Goal: Information Seeking & Learning: Learn about a topic

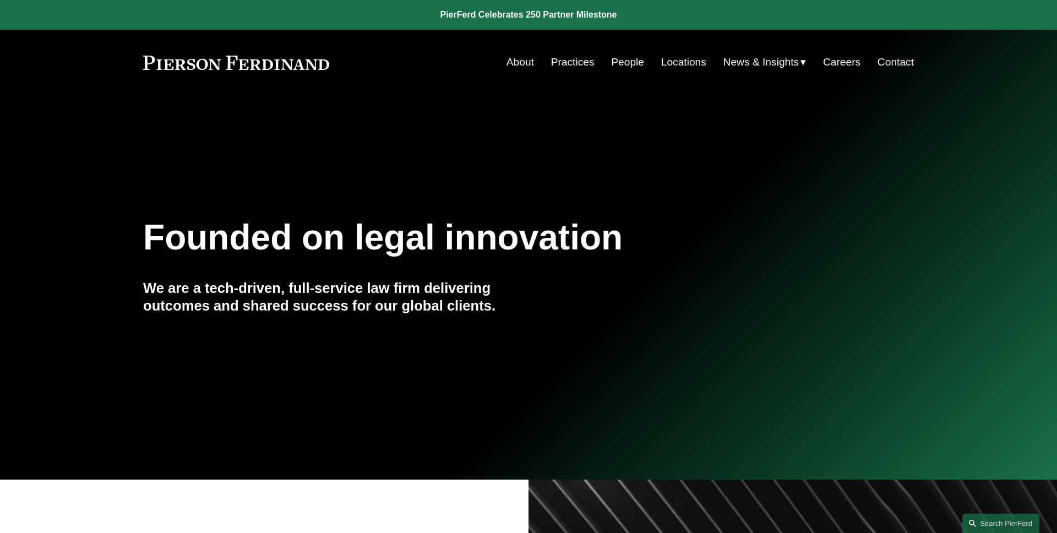
click at [525, 63] on link "About" at bounding box center [520, 62] width 28 height 21
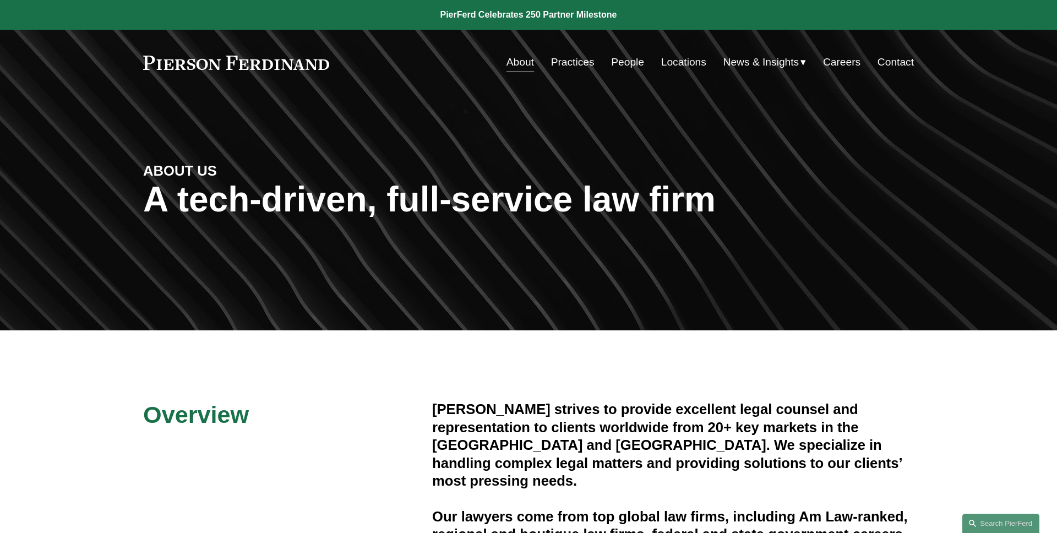
click at [622, 66] on link "People" at bounding box center [627, 62] width 33 height 21
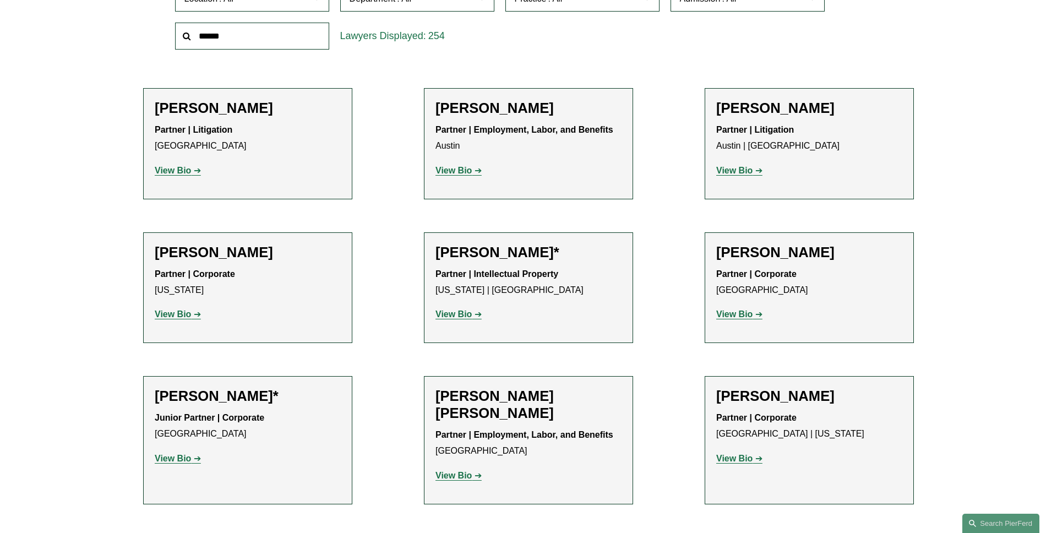
scroll to position [265, 0]
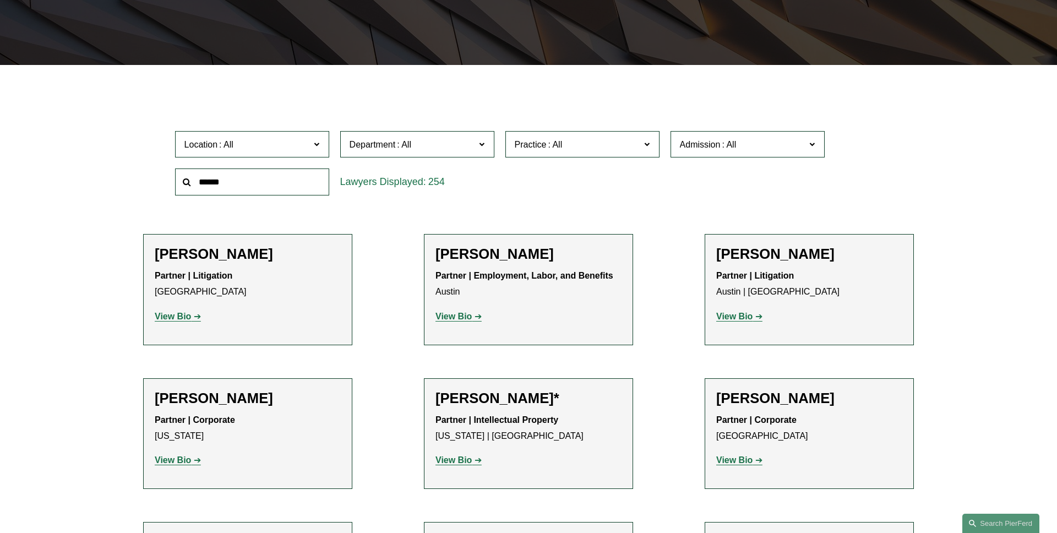
click at [744, 135] on label "Admission" at bounding box center [747, 144] width 154 height 27
click at [0, 0] on link "Ontario" at bounding box center [0, 0] width 0 height 0
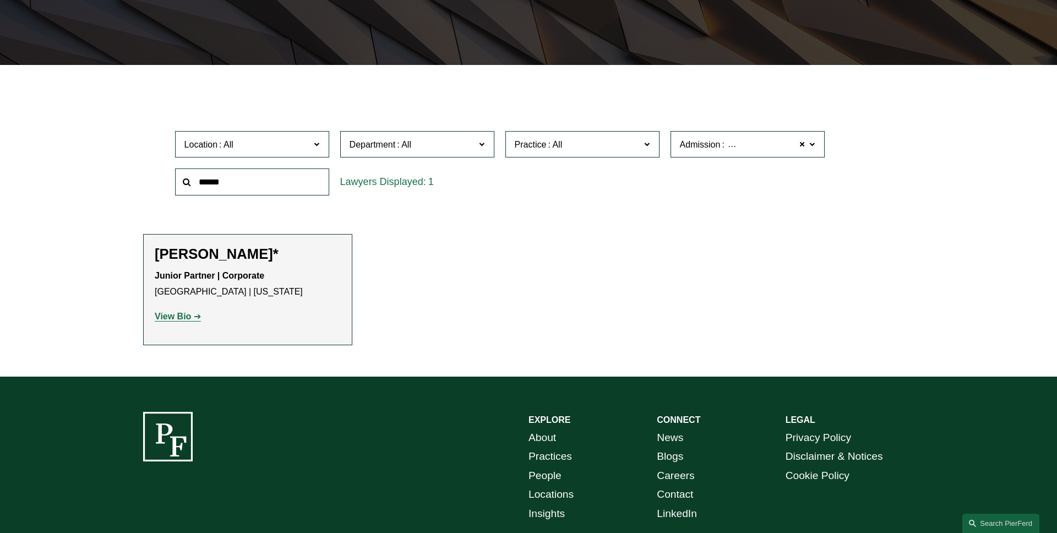
click at [193, 317] on link "View Bio" at bounding box center [178, 315] width 46 height 9
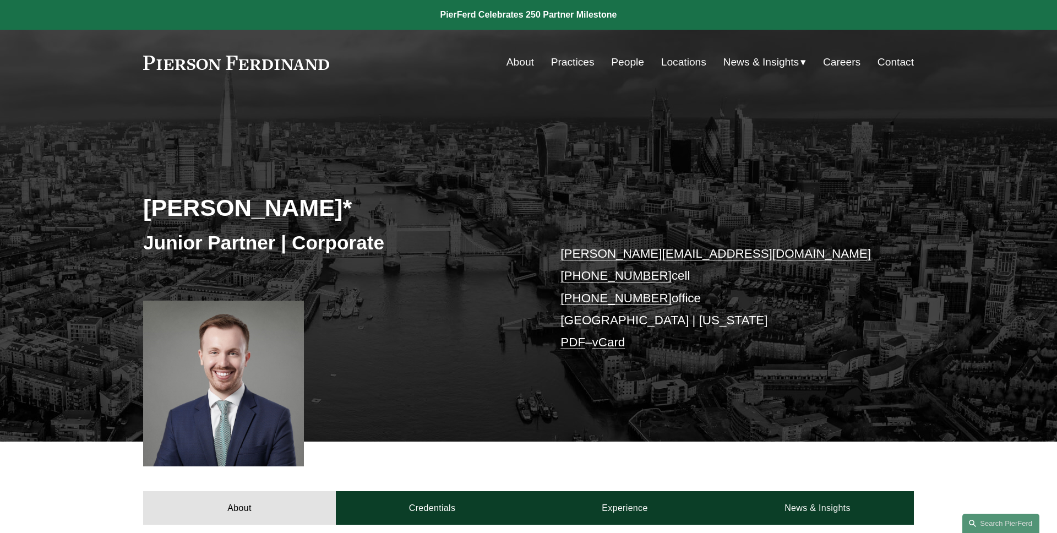
click at [612, 64] on link "People" at bounding box center [627, 62] width 33 height 21
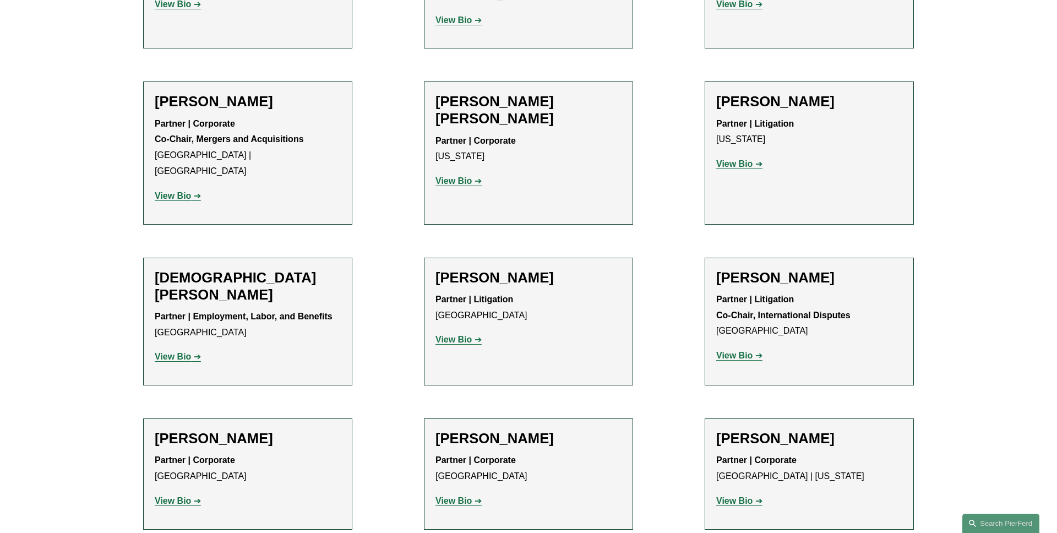
scroll to position [2998, 0]
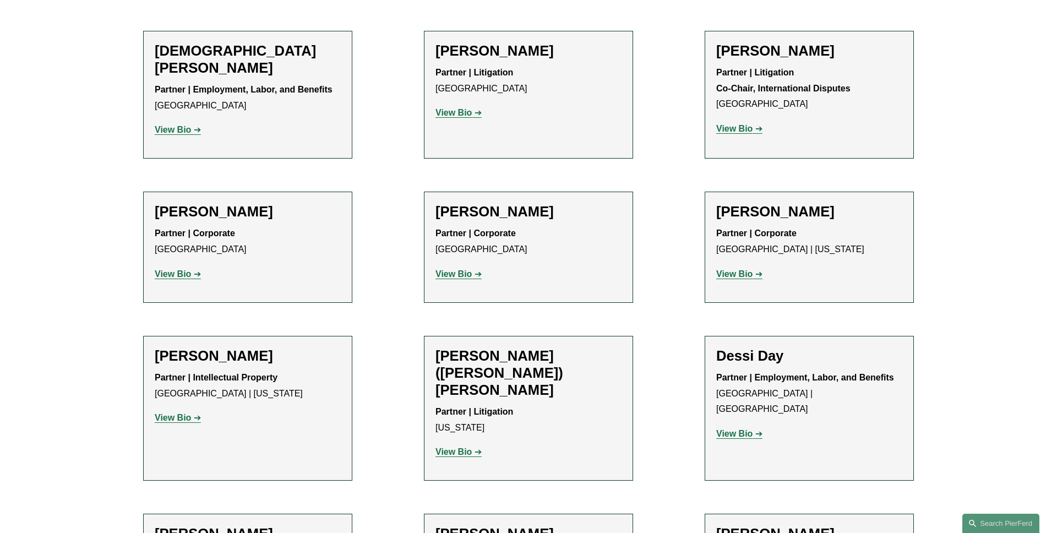
click at [749, 429] on strong "View Bio" at bounding box center [734, 433] width 36 height 9
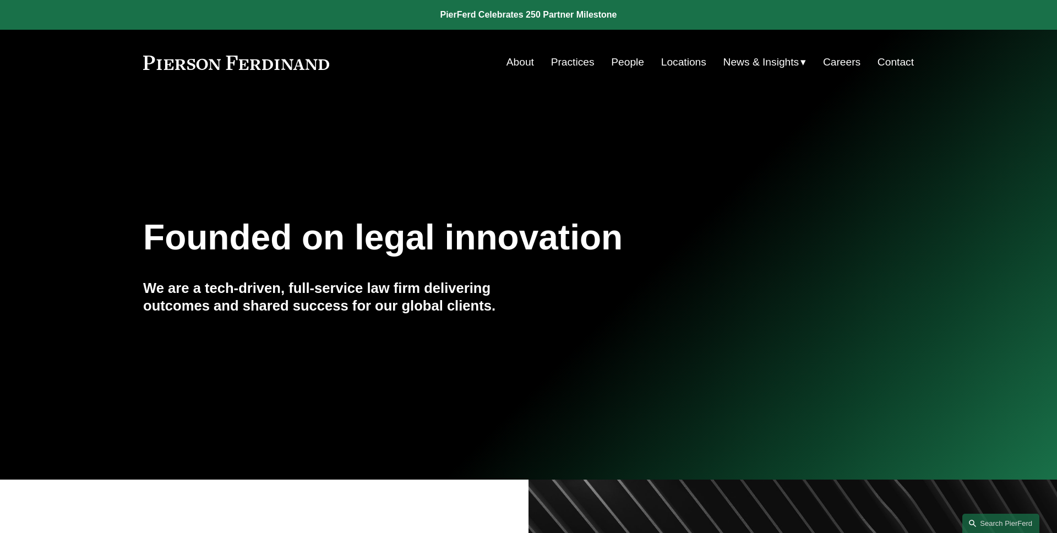
click at [627, 67] on link "People" at bounding box center [627, 62] width 33 height 21
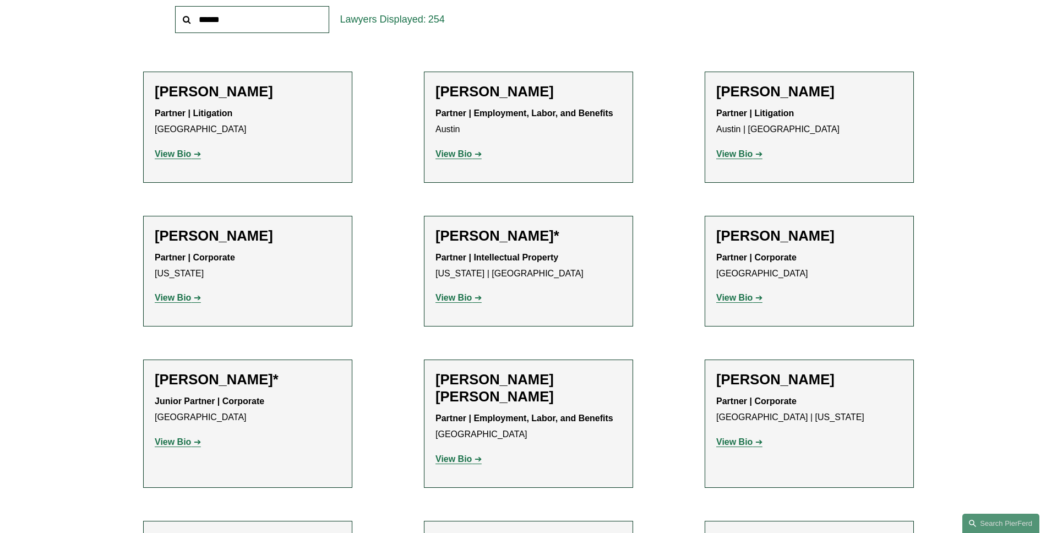
scroll to position [672, 0]
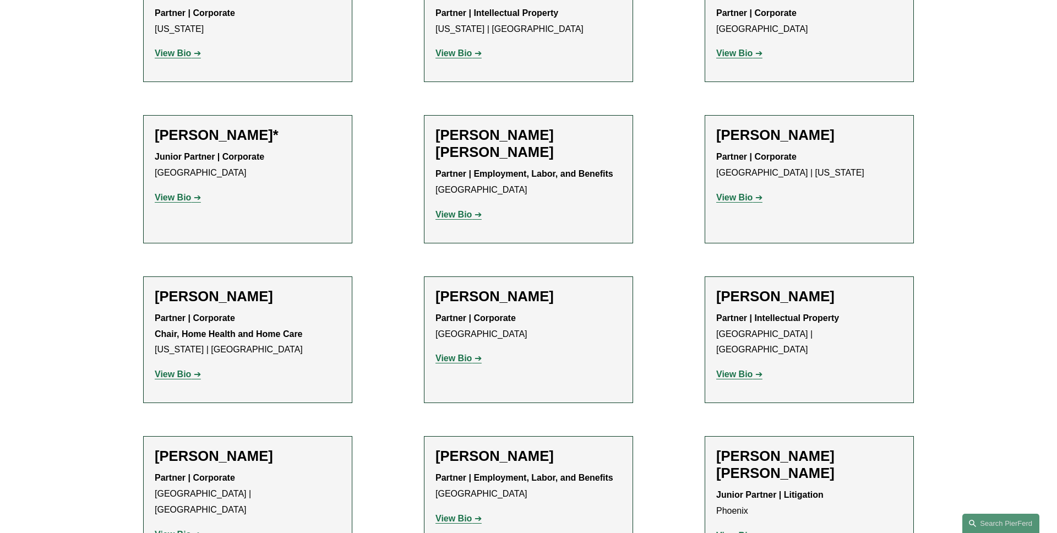
click at [180, 200] on strong "View Bio" at bounding box center [173, 197] width 36 height 9
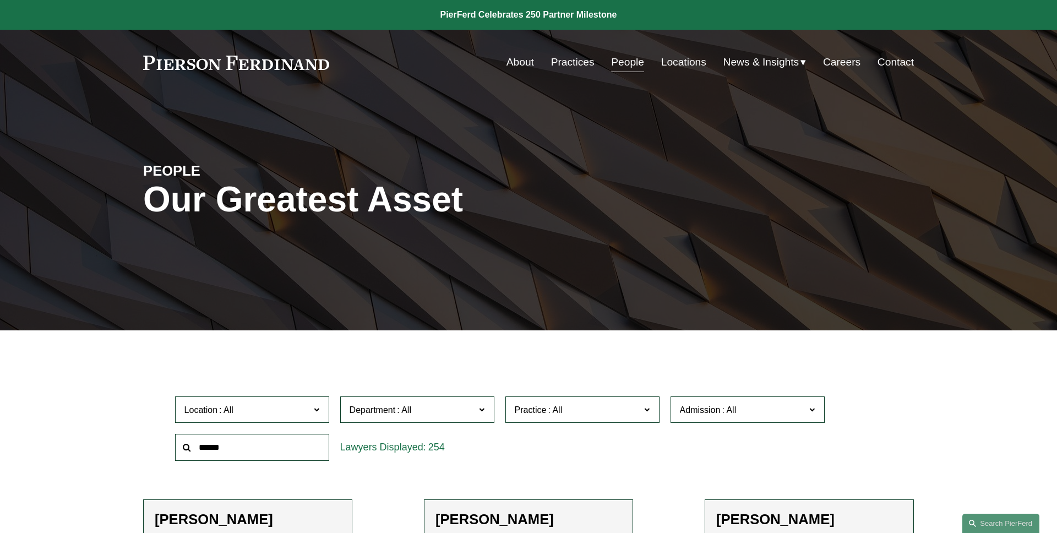
click at [575, 63] on link "Practices" at bounding box center [572, 62] width 43 height 21
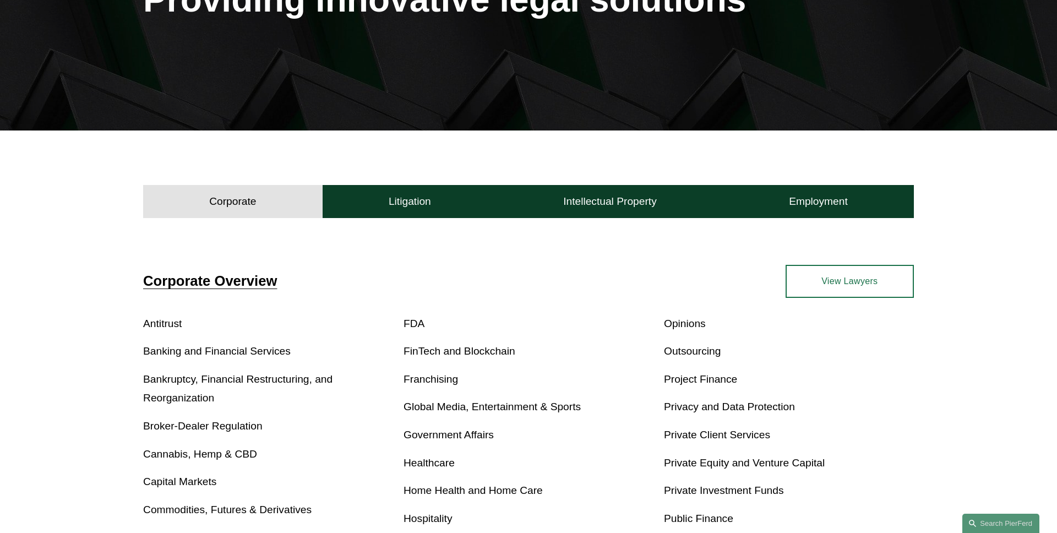
scroll to position [257, 0]
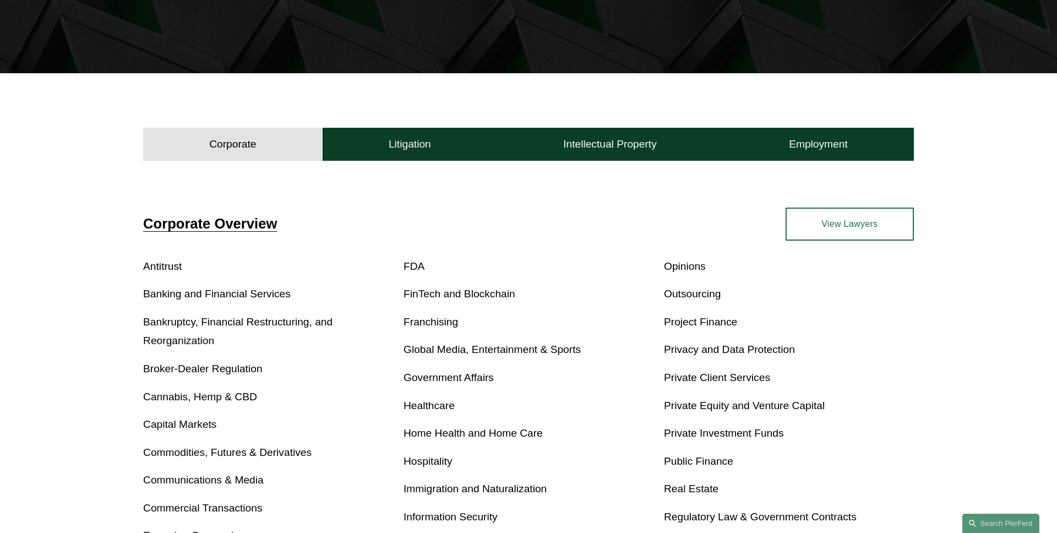
click at [219, 295] on link "Banking and Financial Services" at bounding box center [216, 294] width 147 height 12
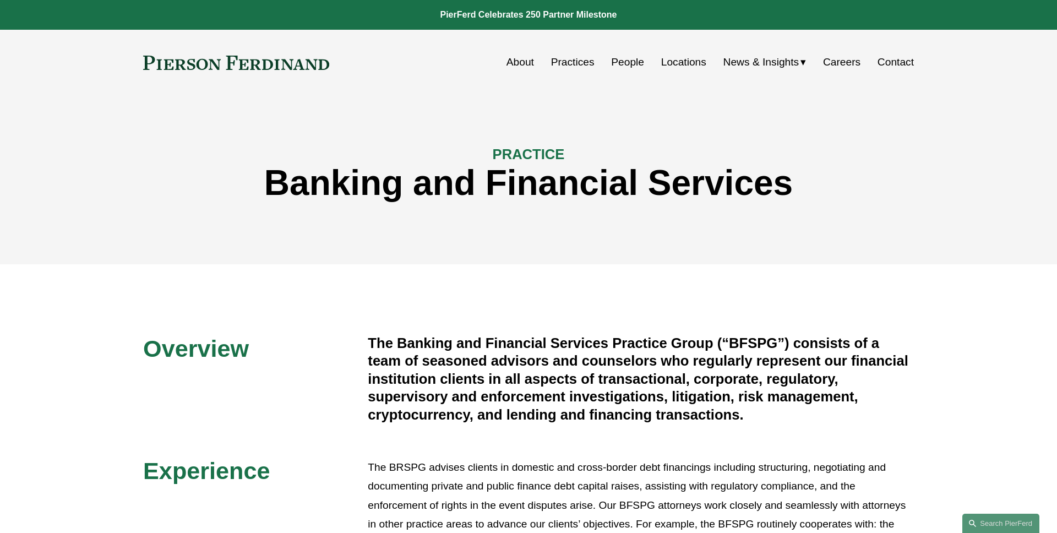
click at [674, 67] on link "Locations" at bounding box center [683, 62] width 45 height 21
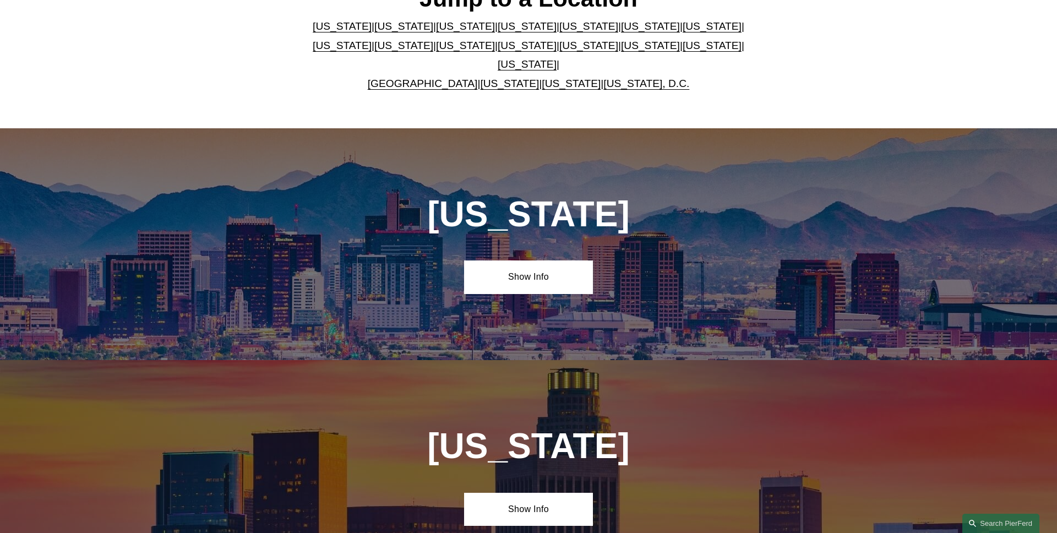
scroll to position [421, 0]
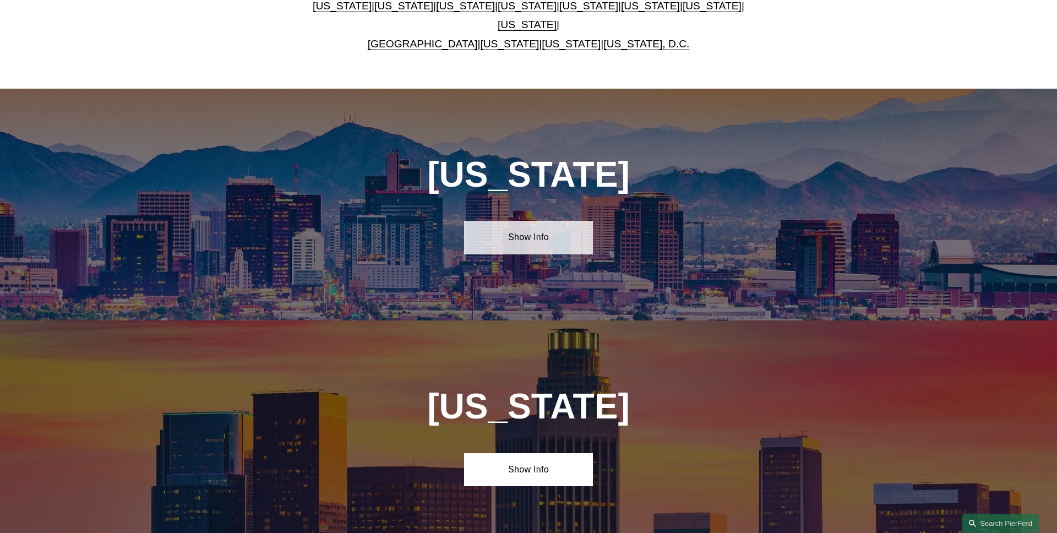
click at [555, 239] on link "Show Info" at bounding box center [528, 237] width 128 height 33
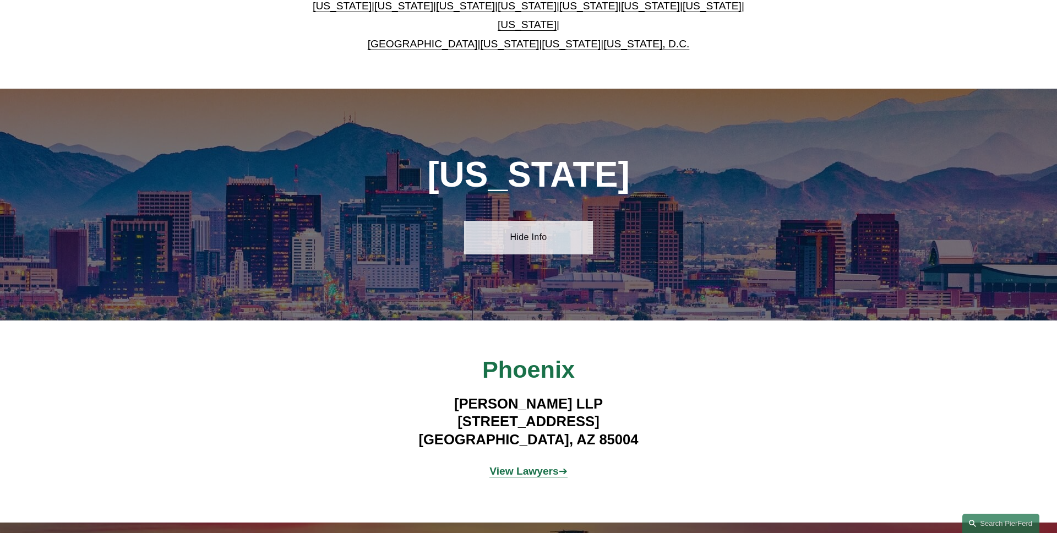
click at [555, 239] on link "Hide Info" at bounding box center [528, 237] width 128 height 33
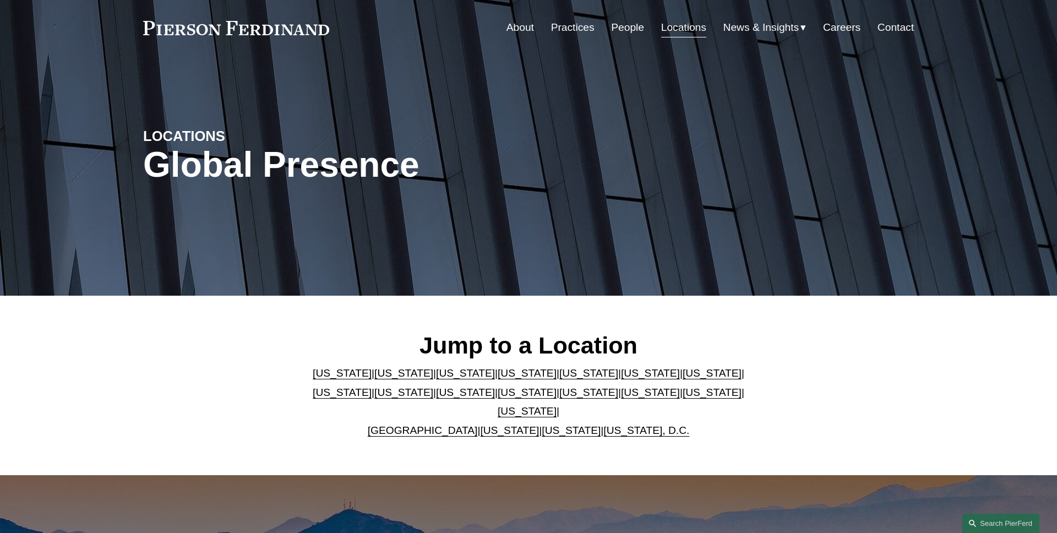
scroll to position [0, 0]
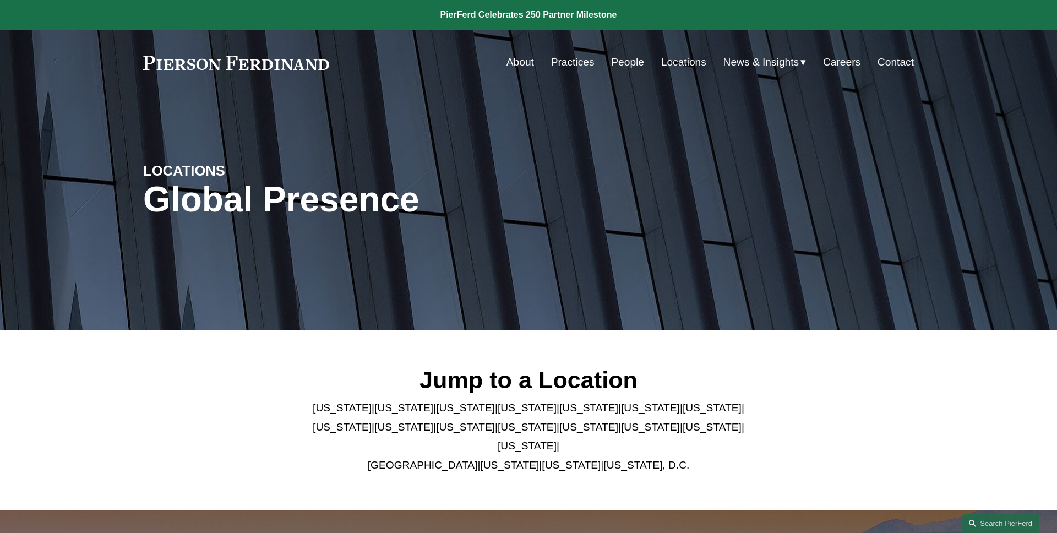
click at [900, 63] on link "Contact" at bounding box center [895, 62] width 36 height 21
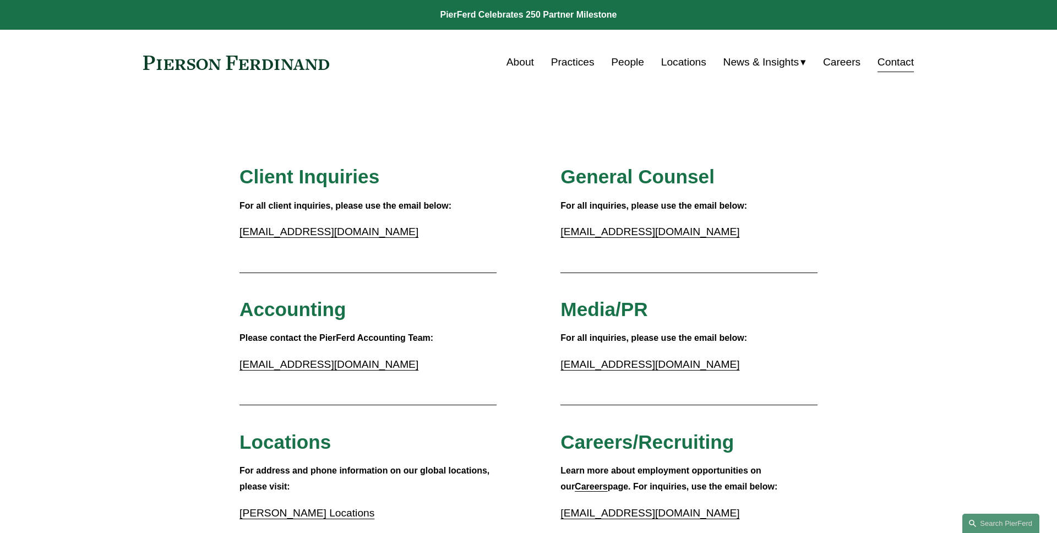
click at [833, 62] on link "Careers" at bounding box center [841, 62] width 37 height 21
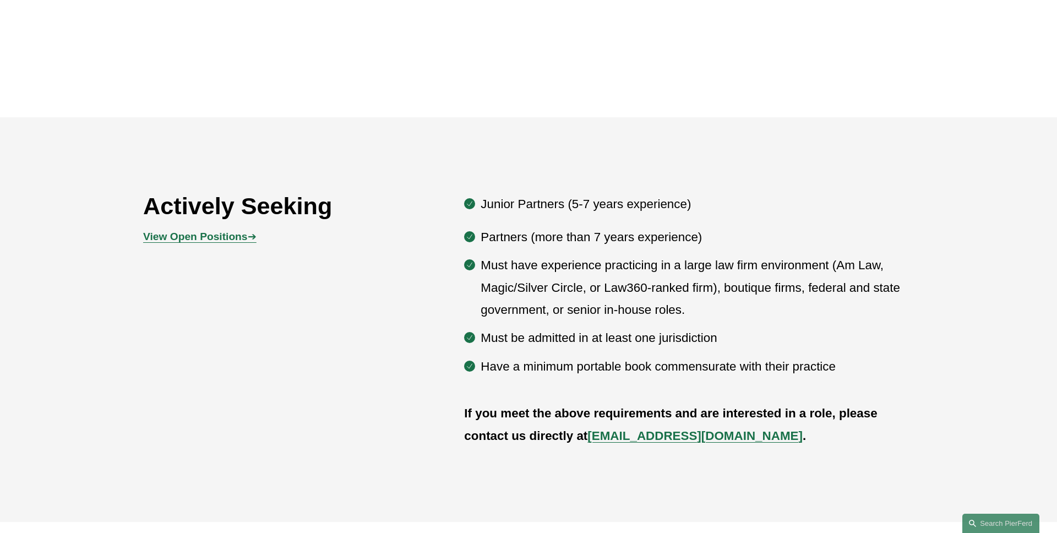
scroll to position [540, 0]
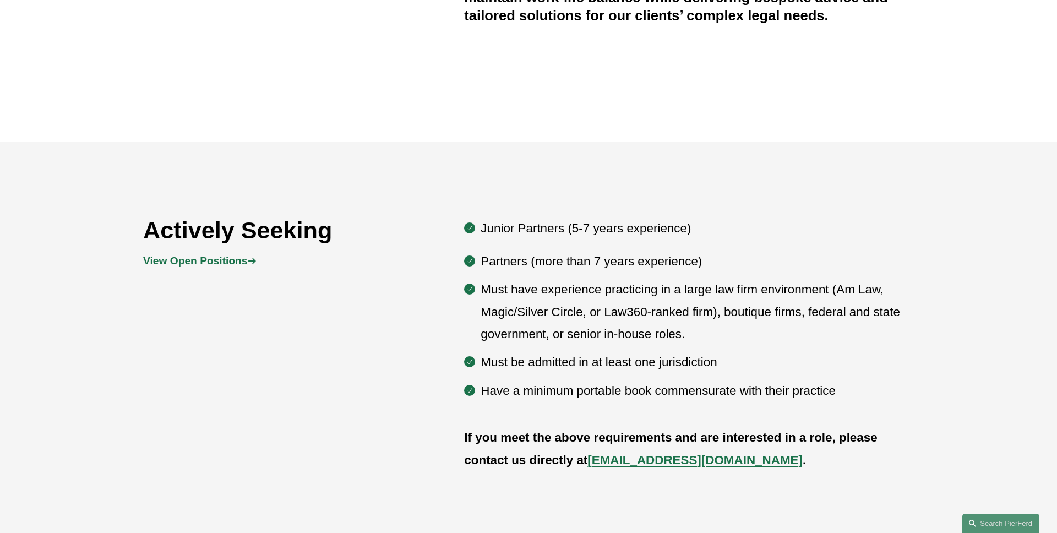
click at [215, 255] on strong "View Open Positions" at bounding box center [195, 261] width 104 height 12
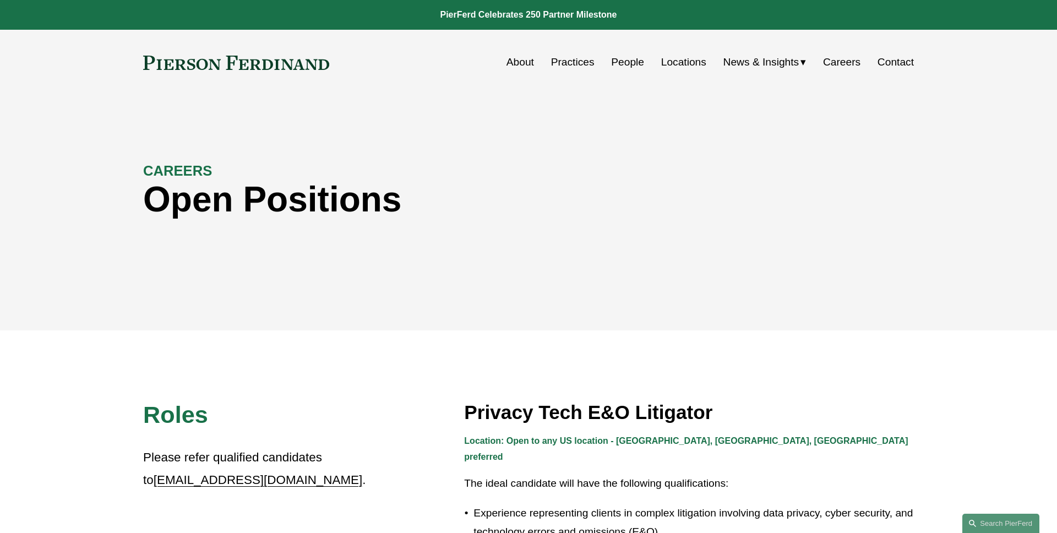
click at [629, 64] on link "People" at bounding box center [627, 62] width 33 height 21
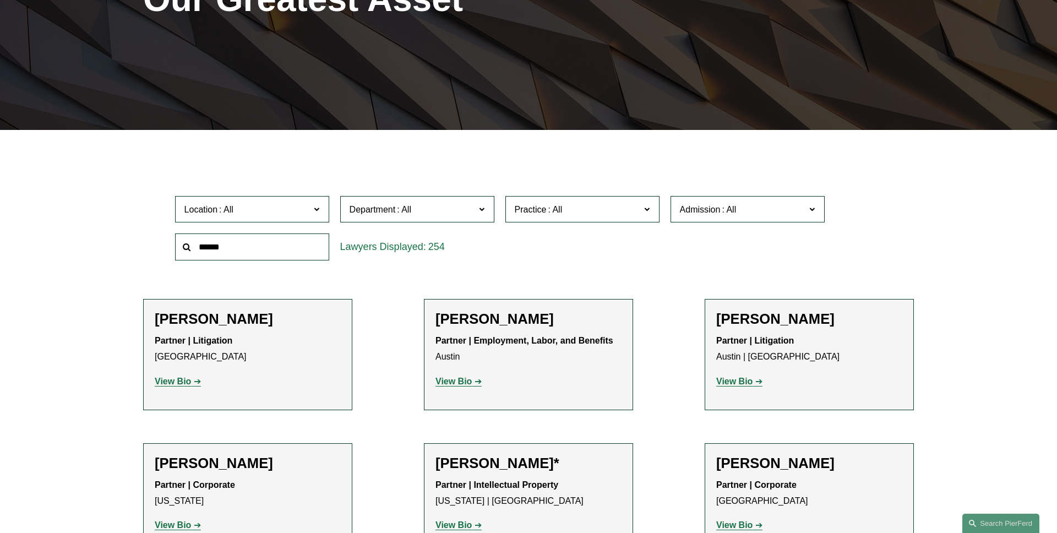
scroll to position [212, 0]
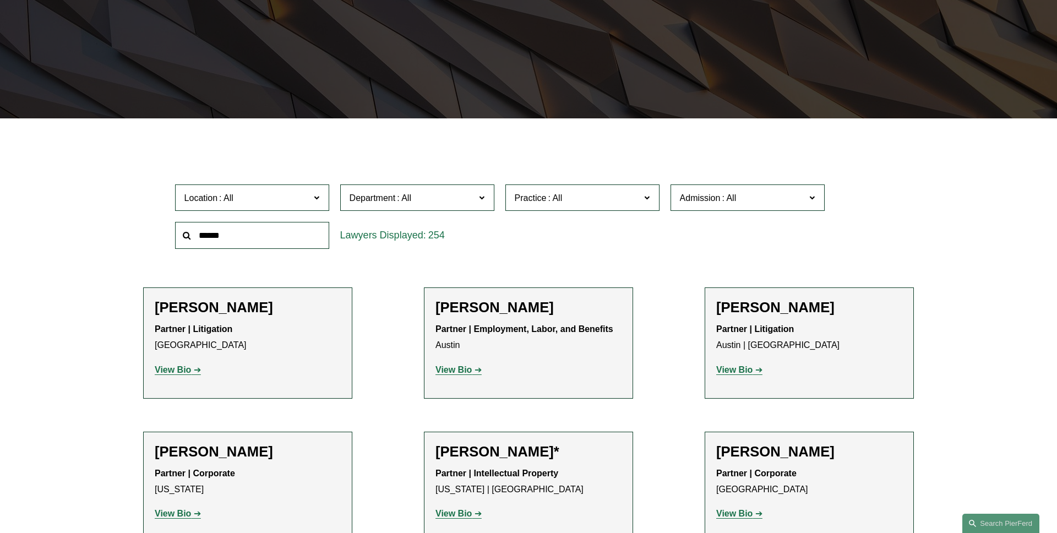
click at [433, 187] on label "Department" at bounding box center [417, 197] width 154 height 27
click at [0, 0] on link "Intellectual Property" at bounding box center [0, 0] width 0 height 0
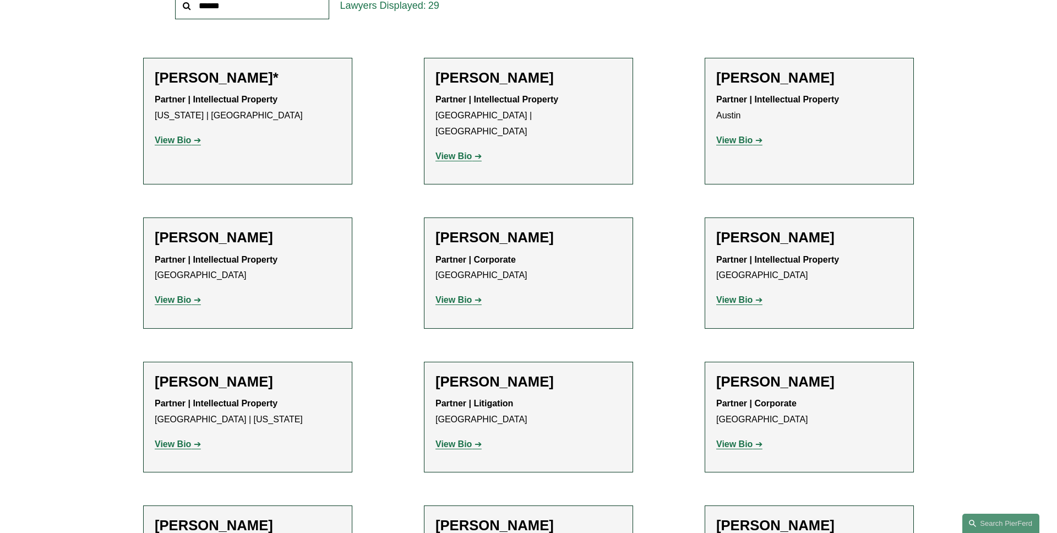
scroll to position [491, 0]
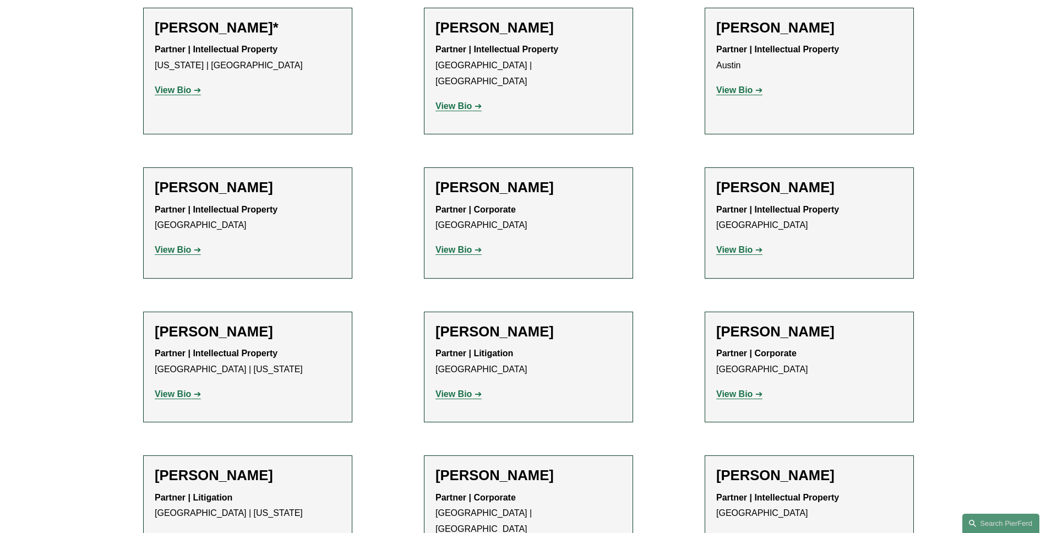
click at [191, 389] on link "View Bio" at bounding box center [178, 393] width 46 height 9
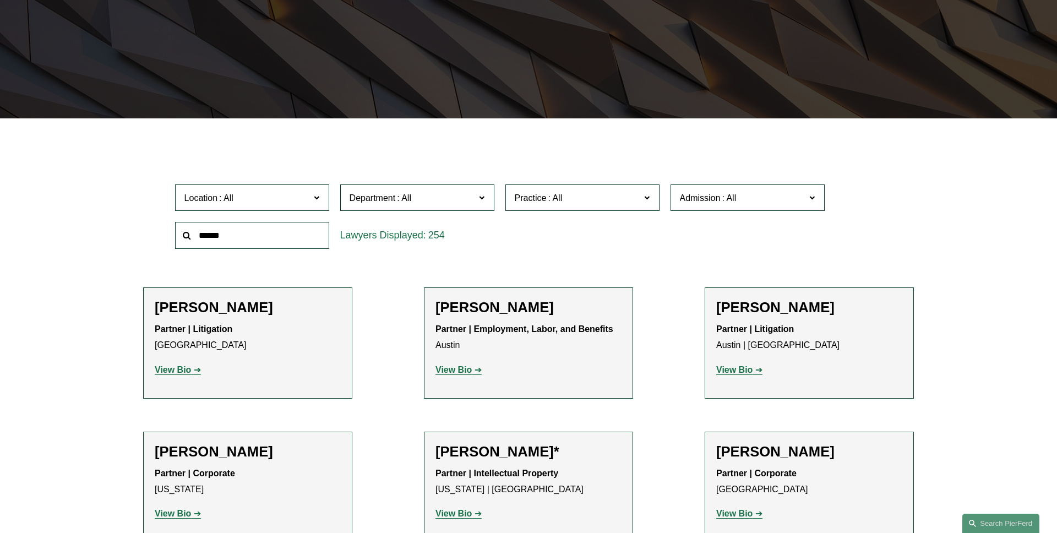
scroll to position [212, 0]
click at [72, 102] on div "PEOPLE Our Greatest Asset" at bounding box center [528, 1] width 1057 height 236
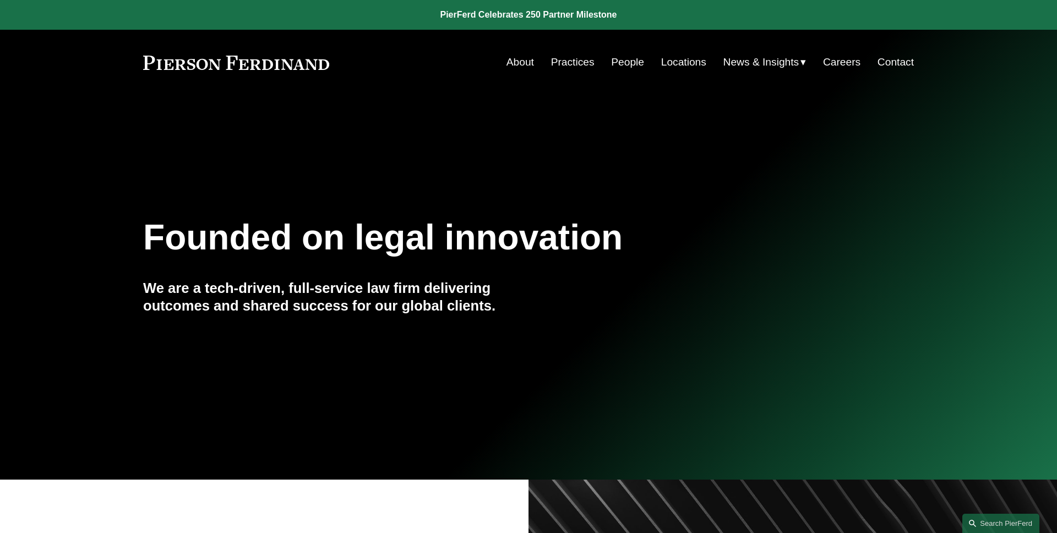
click at [637, 65] on link "People" at bounding box center [627, 62] width 33 height 21
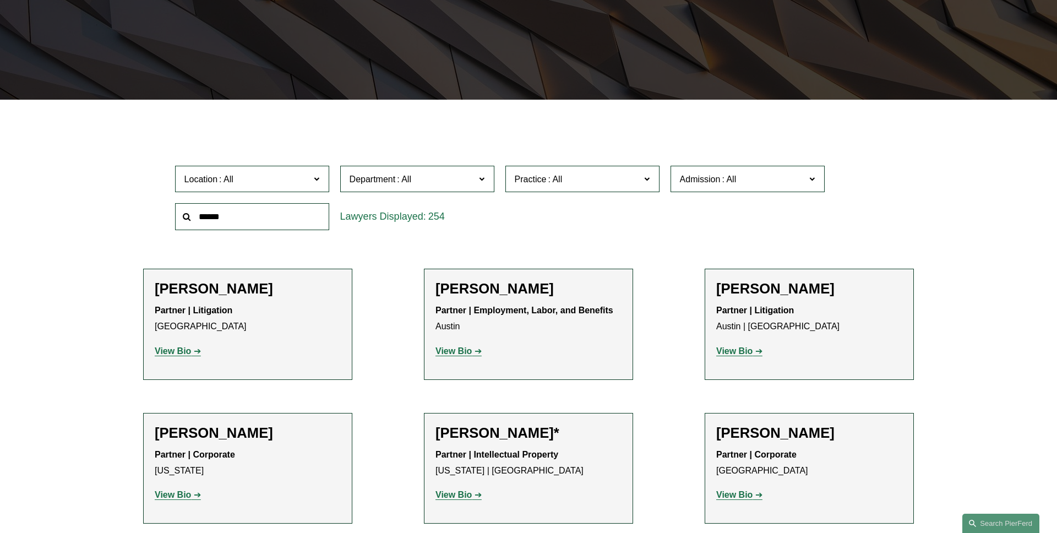
scroll to position [188, 0]
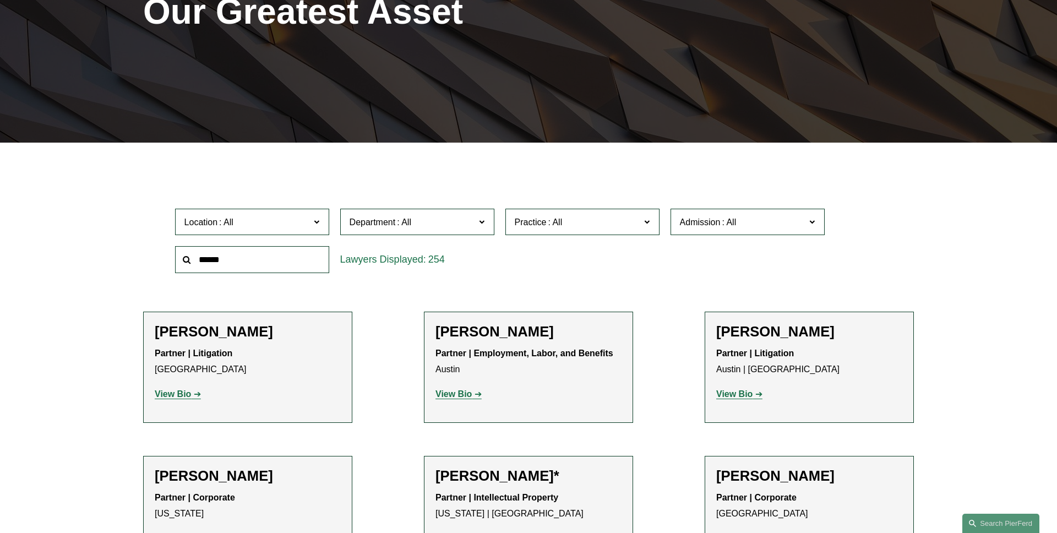
click at [559, 210] on label "Practice" at bounding box center [582, 222] width 154 height 27
click at [0, 0] on link "Broker-Dealer Regulation" at bounding box center [0, 0] width 0 height 0
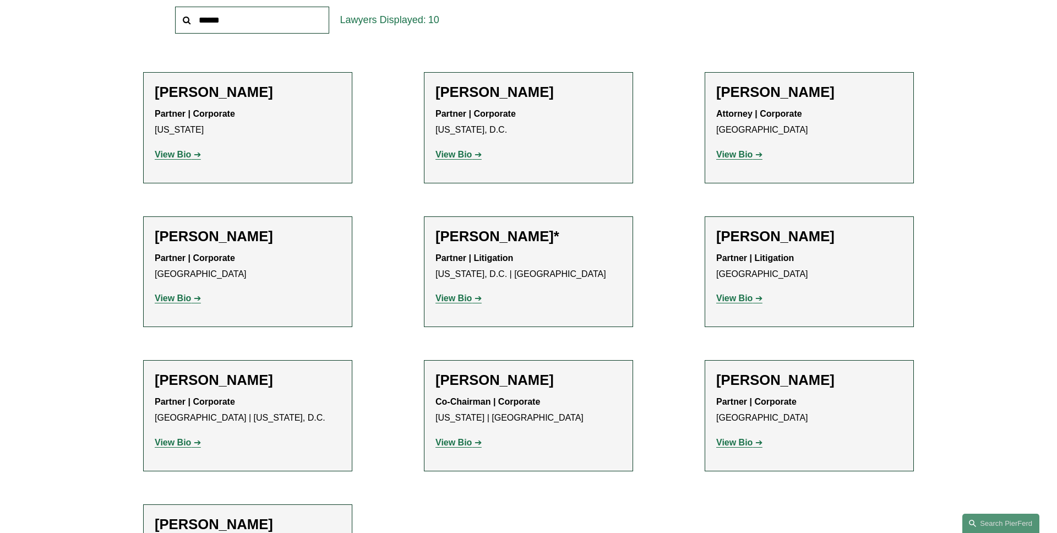
scroll to position [470, 0]
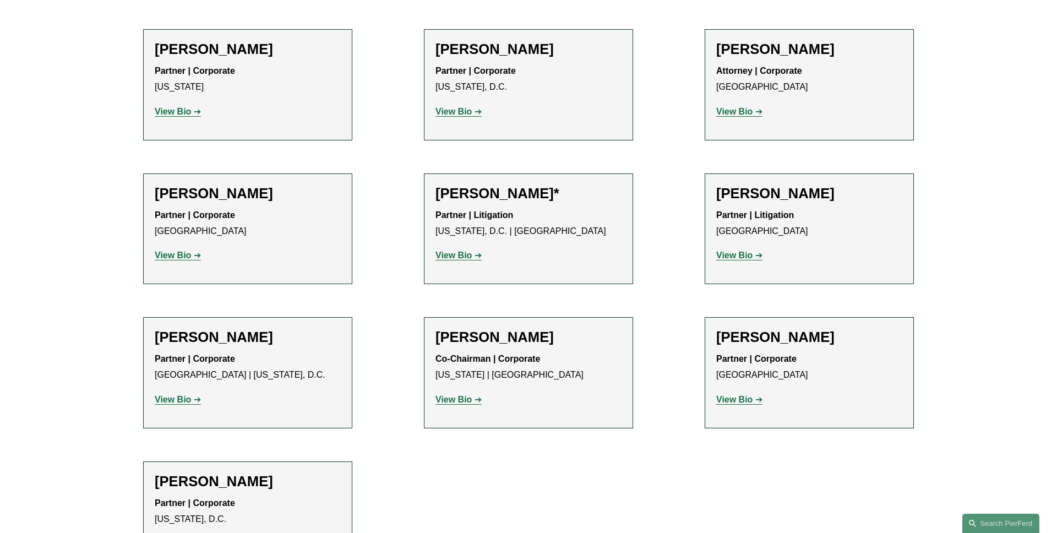
click at [456, 395] on strong "View Bio" at bounding box center [453, 399] width 36 height 9
